Goal: Information Seeking & Learning: Learn about a topic

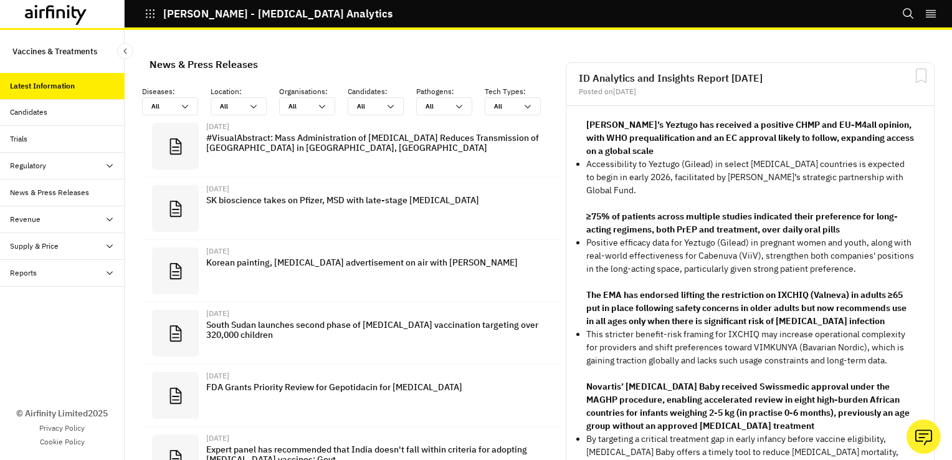
scroll to position [843, 364]
click at [32, 110] on div "Candidates" at bounding box center [28, 112] width 37 height 11
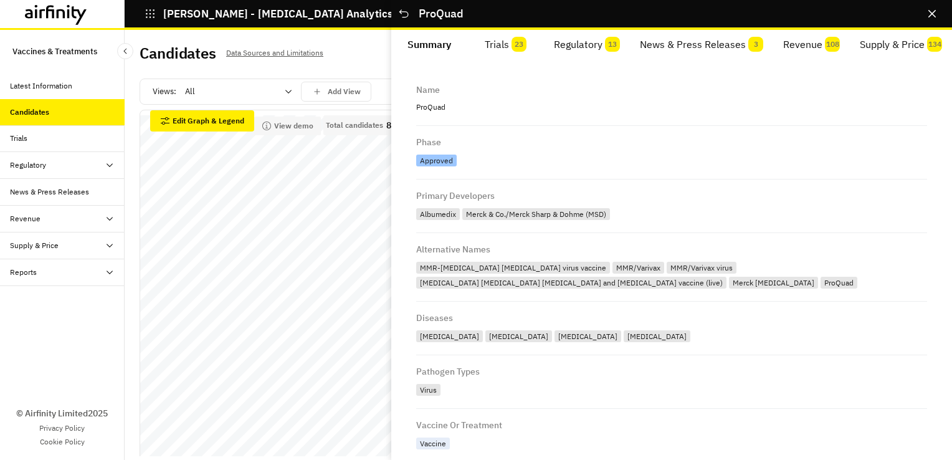
scroll to position [395, 0]
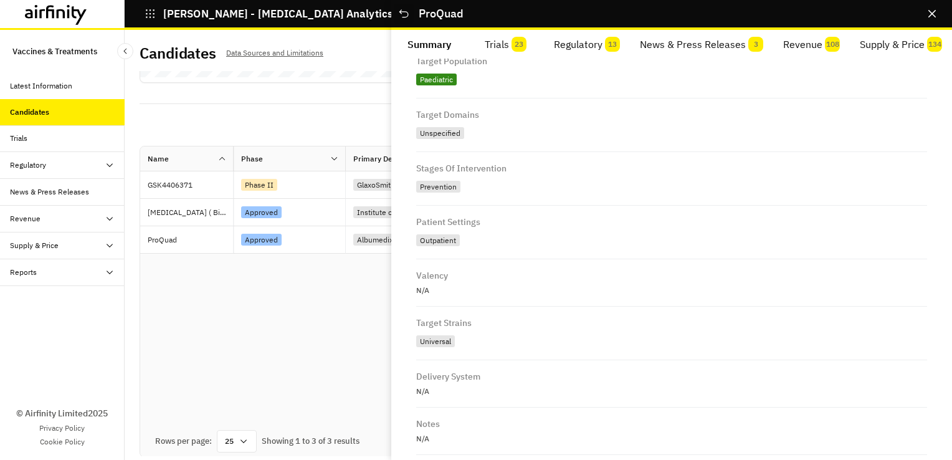
click at [402, 9] on icon "Close" at bounding box center [404, 13] width 12 height 12
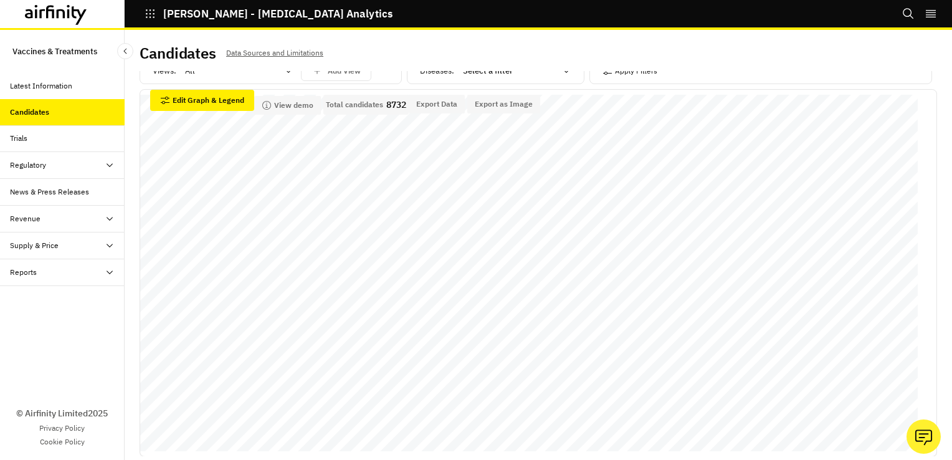
scroll to position [270, 0]
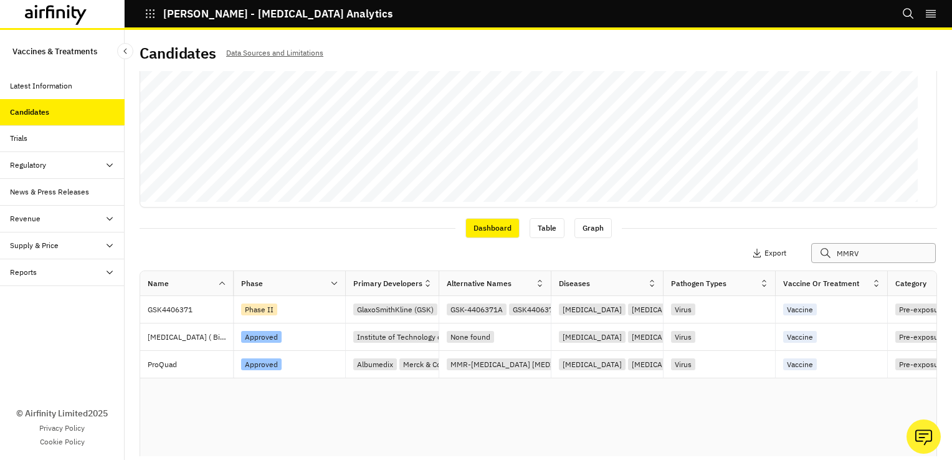
click at [845, 256] on input "MMRV" at bounding box center [874, 253] width 125 height 20
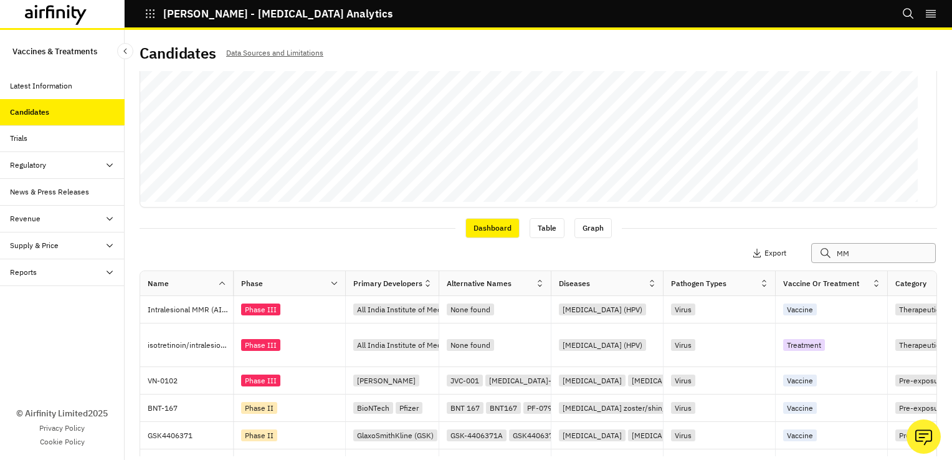
type input "M"
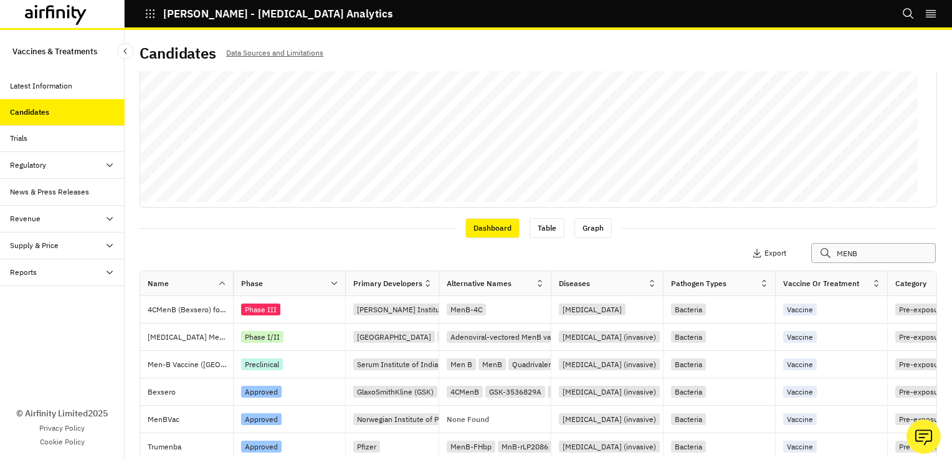
type input "MENB"
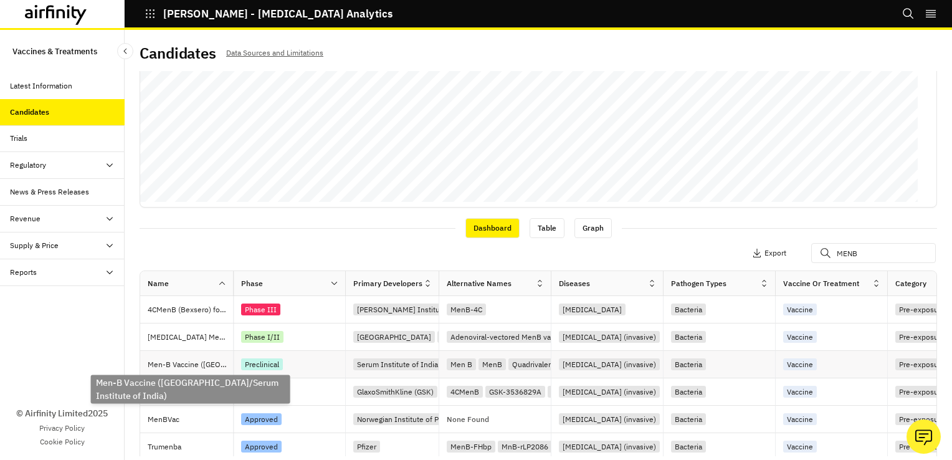
click at [198, 365] on p "Men-B Vaccine ([GEOGRAPHIC_DATA]/Serum Institute of India)" at bounding box center [190, 364] width 85 height 12
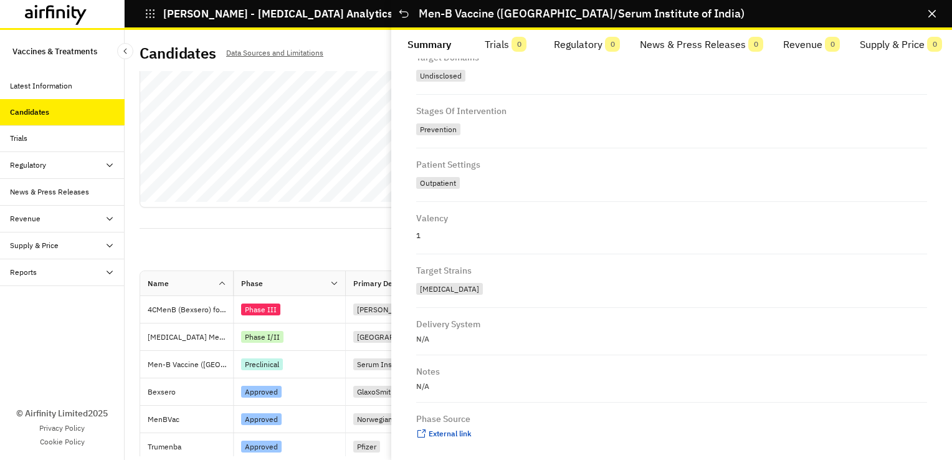
scroll to position [734, 0]
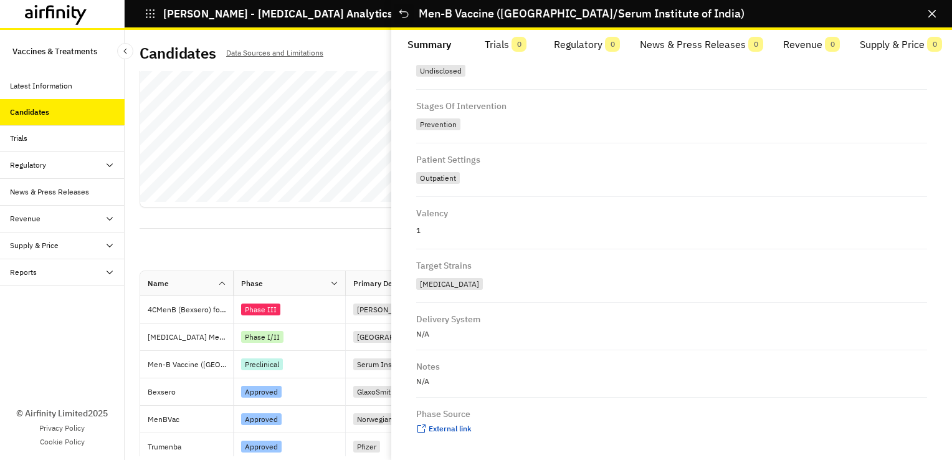
click at [406, 19] on icon "Close" at bounding box center [404, 13] width 12 height 12
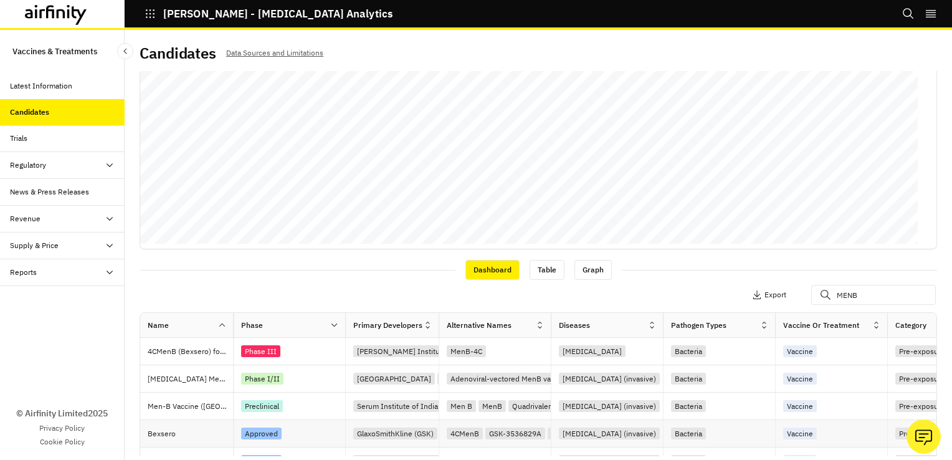
scroll to position [208, 0]
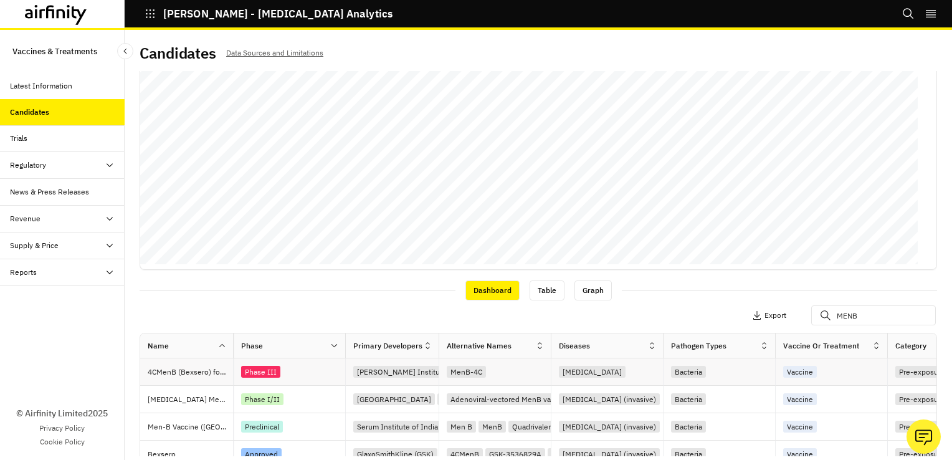
click at [257, 368] on div "Phase III" at bounding box center [260, 372] width 39 height 12
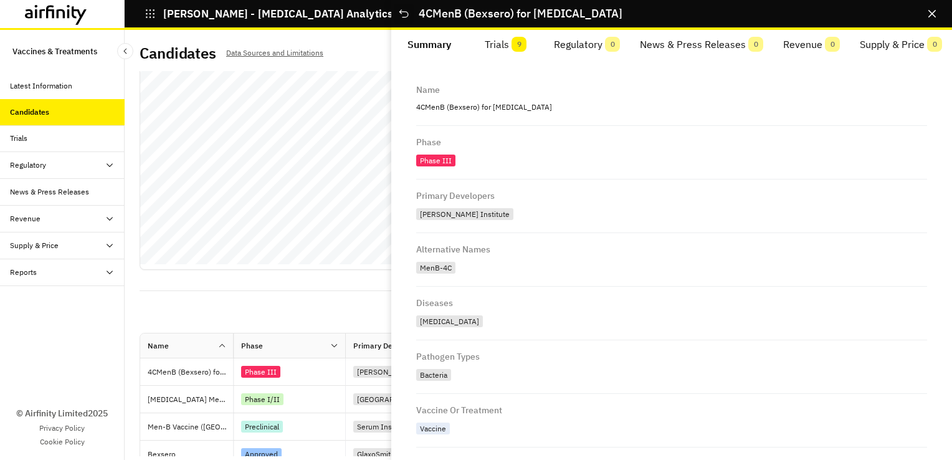
click at [408, 16] on icon "Close" at bounding box center [404, 13] width 12 height 12
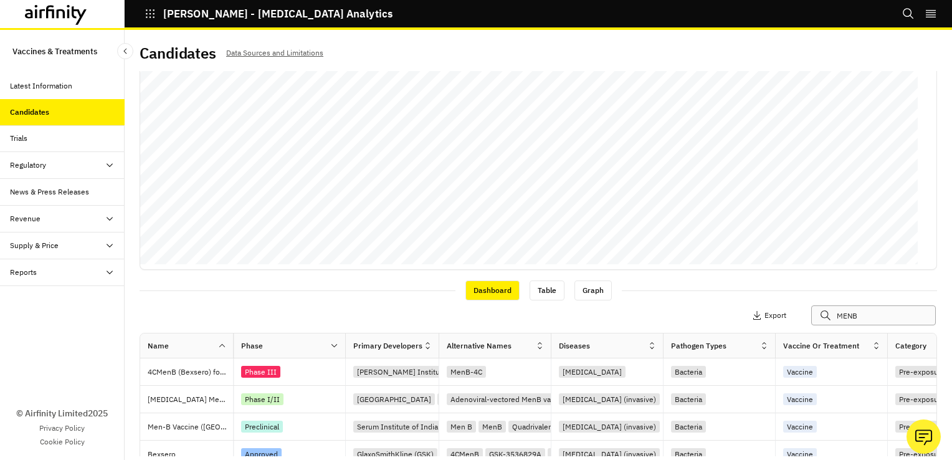
click at [870, 318] on input "MENB" at bounding box center [874, 315] width 125 height 20
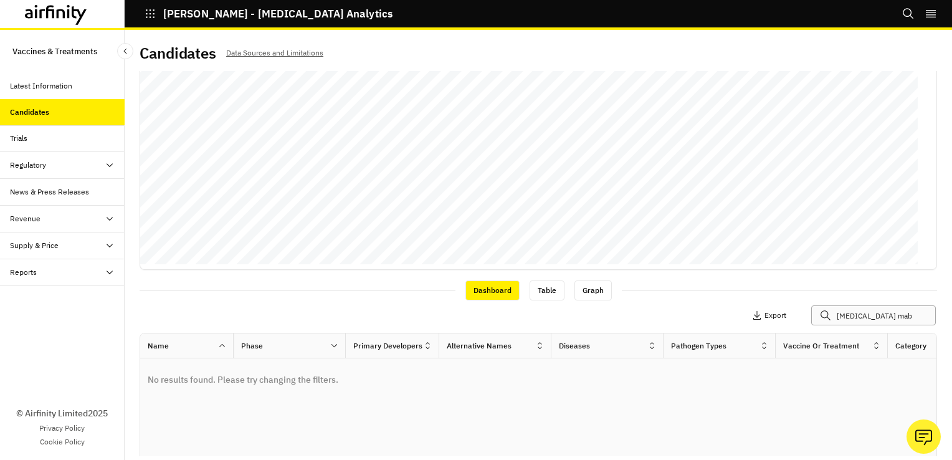
click at [870, 318] on input "[MEDICAL_DATA] mab" at bounding box center [874, 315] width 125 height 20
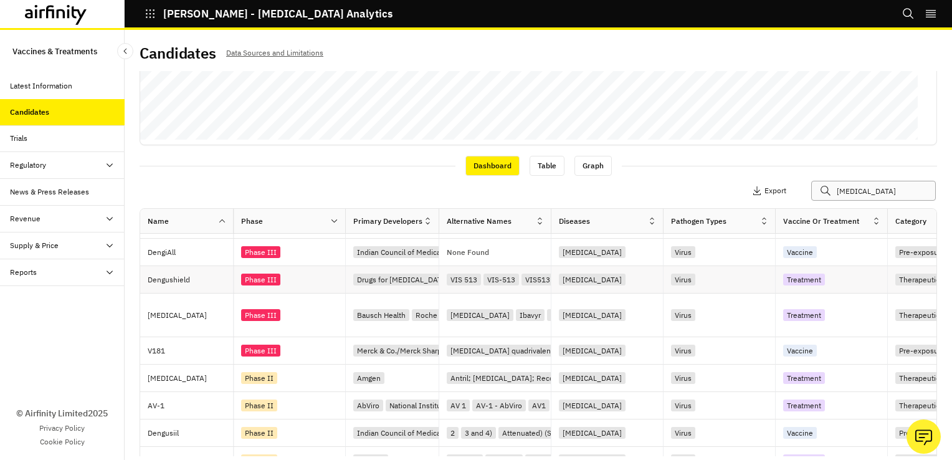
scroll to position [0, 0]
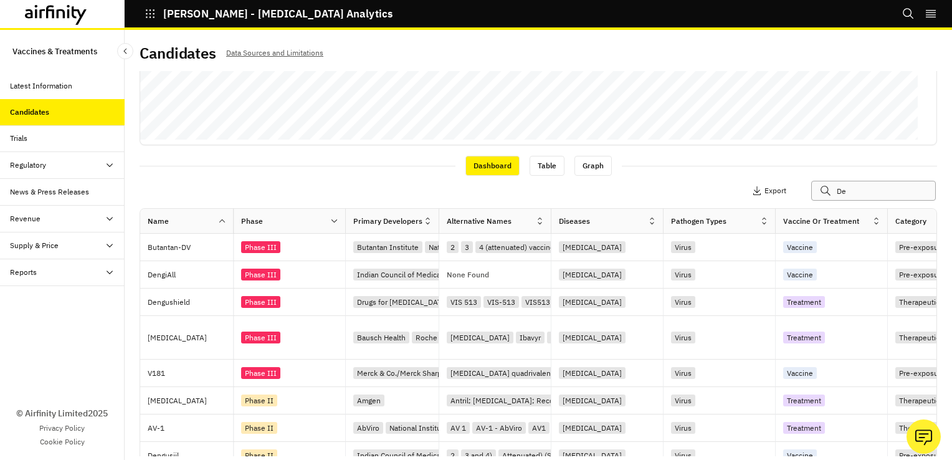
type input "D"
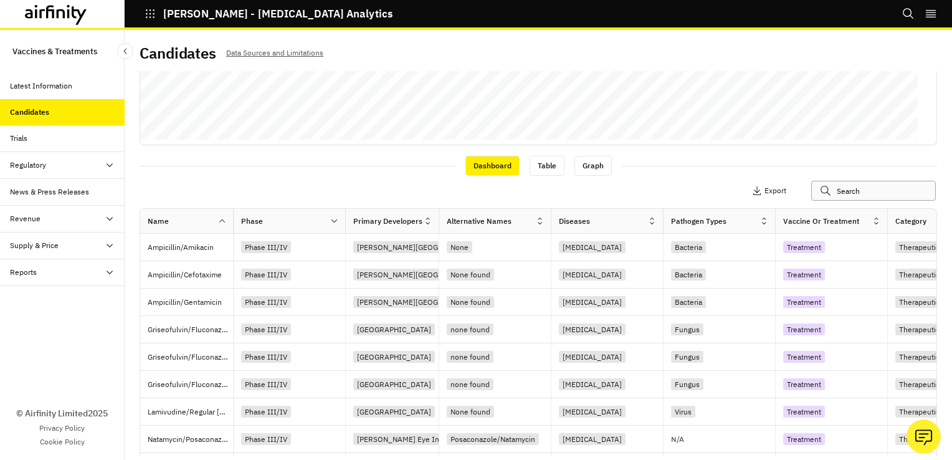
type input "c"
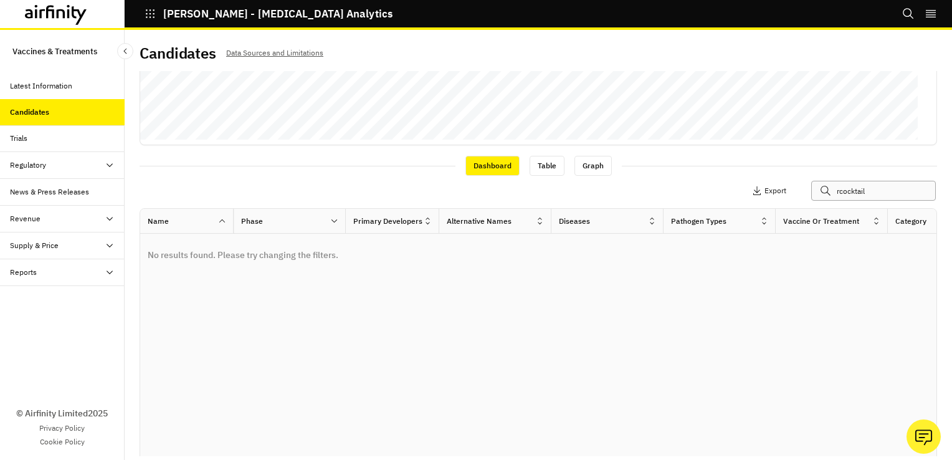
type input "cocktail"
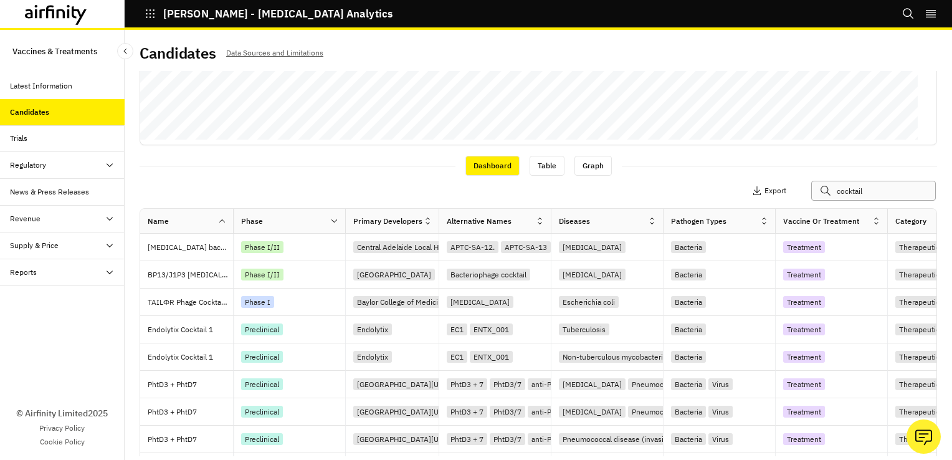
click at [853, 189] on input "cocktail" at bounding box center [874, 191] width 125 height 20
drag, startPoint x: 853, startPoint y: 189, endPoint x: 860, endPoint y: 189, distance: 6.9
click at [839, 190] on input "cocktail" at bounding box center [874, 191] width 125 height 20
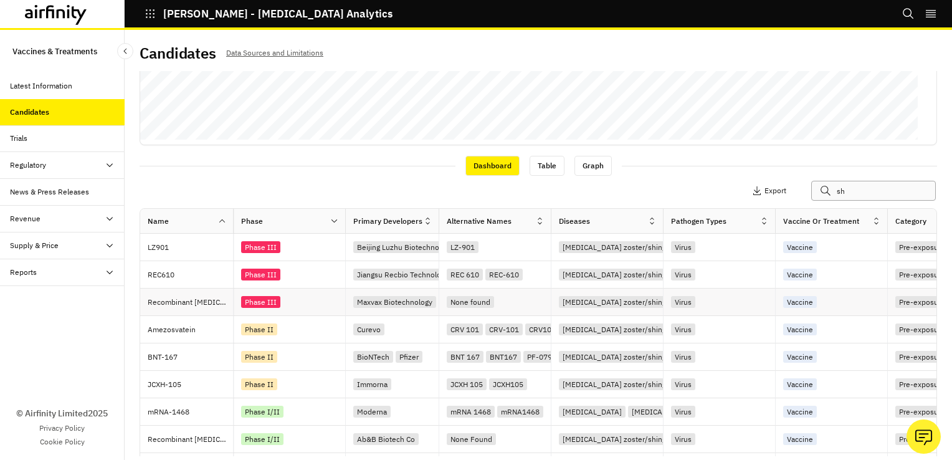
type input "s"
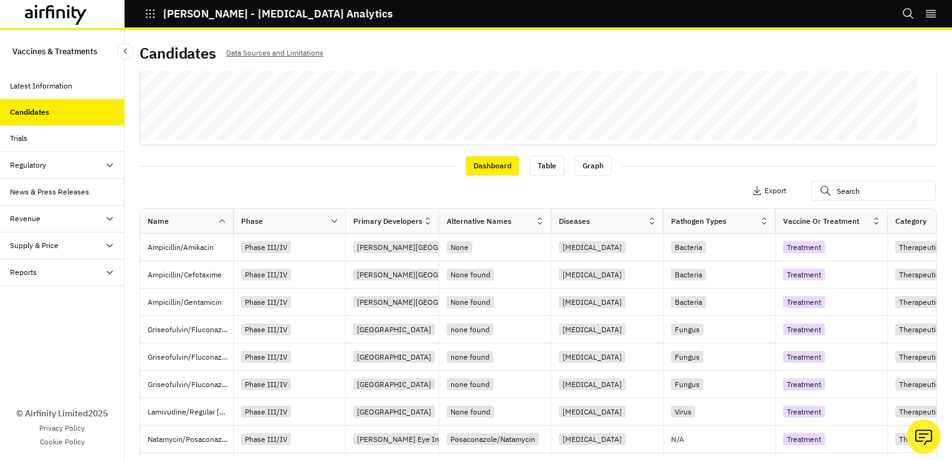
click at [932, 16] on icon "right-menu" at bounding box center [931, 13] width 10 height 7
click at [785, 70] on button "Logout" at bounding box center [844, 72] width 186 height 23
